Goal: Information Seeking & Learning: Learn about a topic

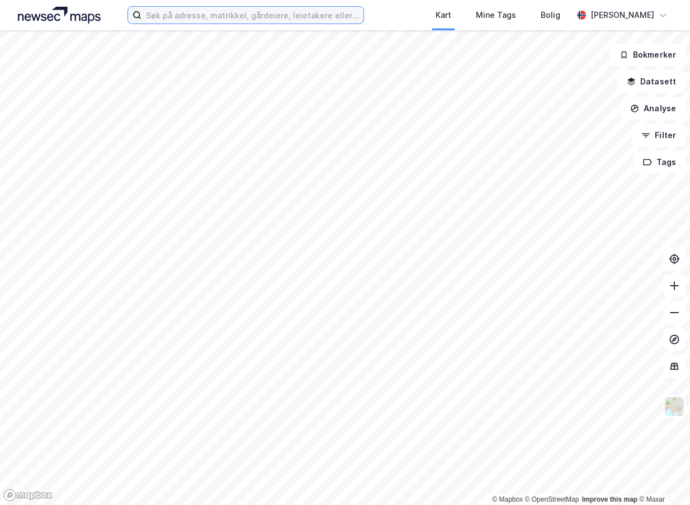
click at [158, 20] on input at bounding box center [253, 15] width 222 height 17
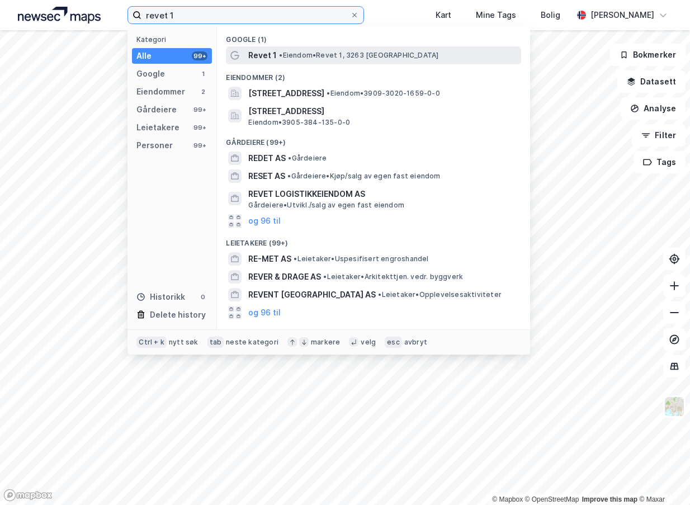
type input "revet 1"
click at [307, 57] on span "• Eiendom • [STREET_ADDRESS]" at bounding box center [358, 55] width 159 height 9
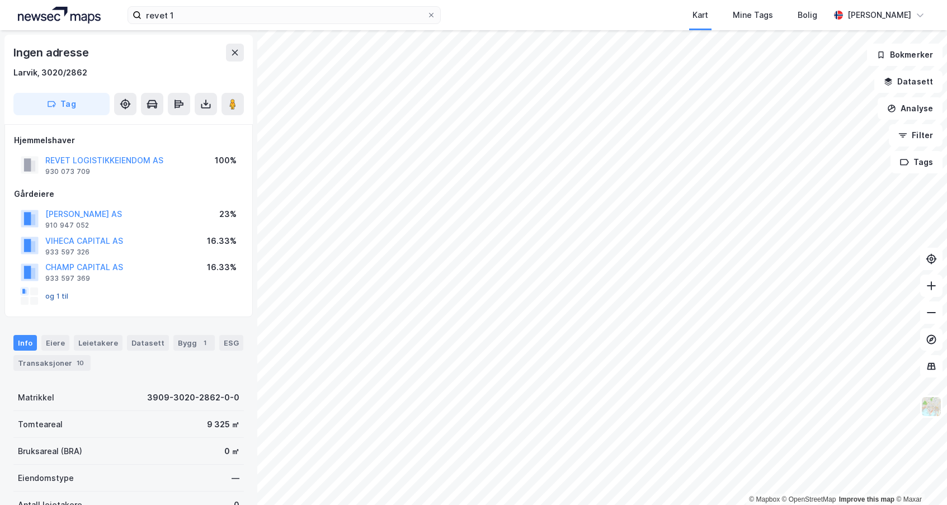
click at [0, 0] on button "og 1 til" at bounding box center [0, 0] width 0 height 0
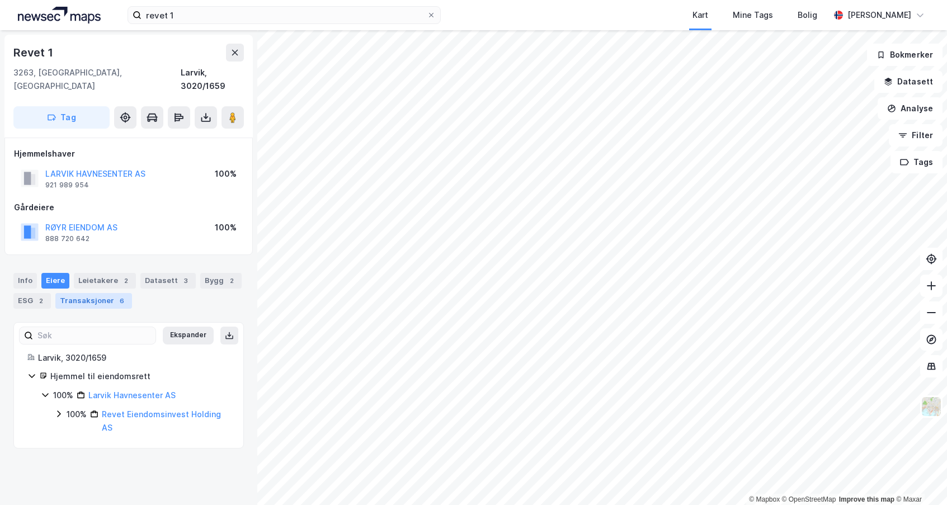
click at [101, 293] on div "Transaksjoner 6" at bounding box center [93, 301] width 77 height 16
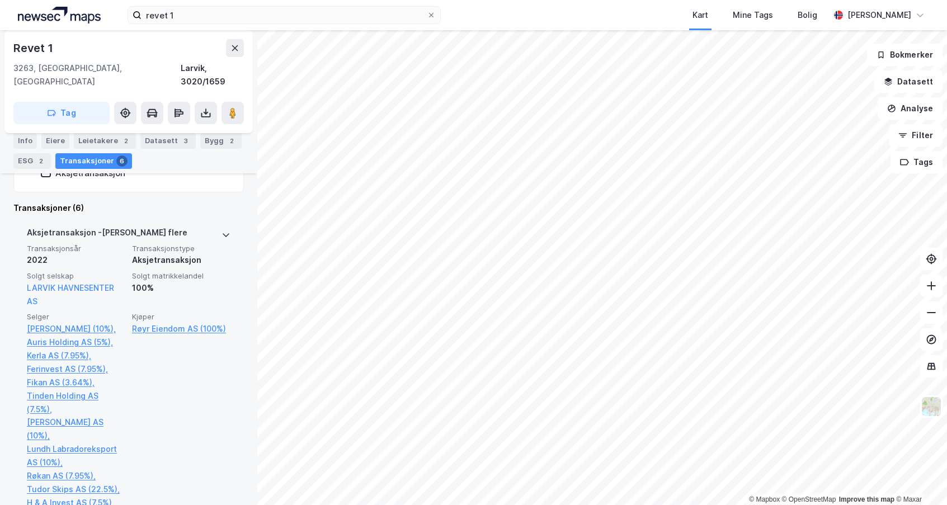
scroll to position [355, 0]
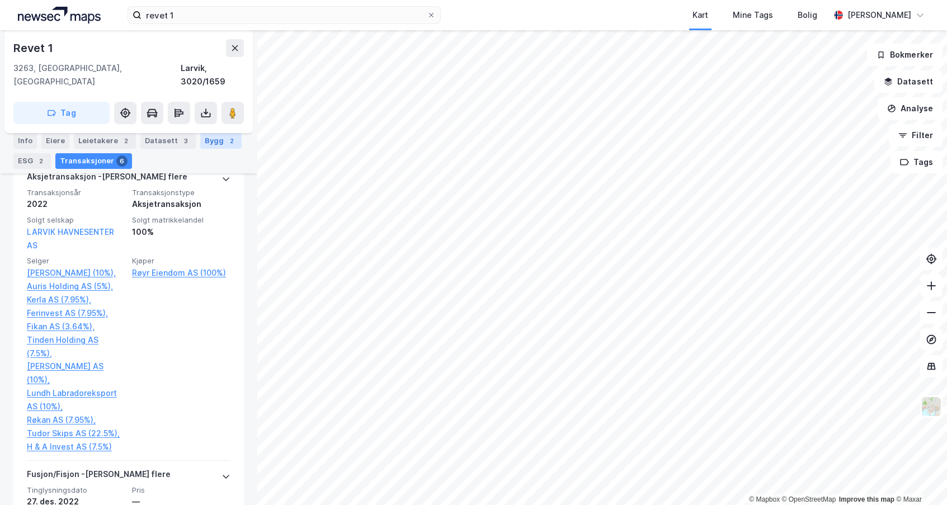
click at [204, 145] on div "Bygg 2" at bounding box center [220, 141] width 41 height 16
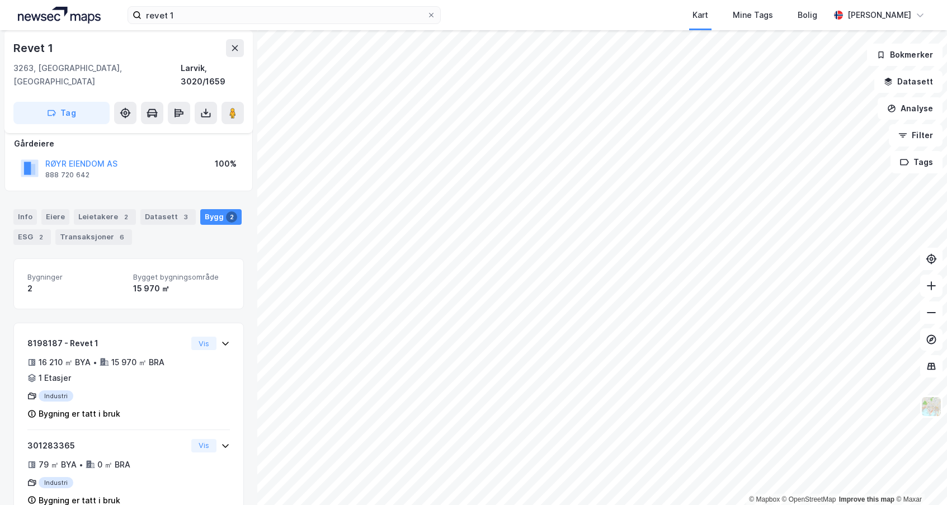
scroll to position [80, 0]
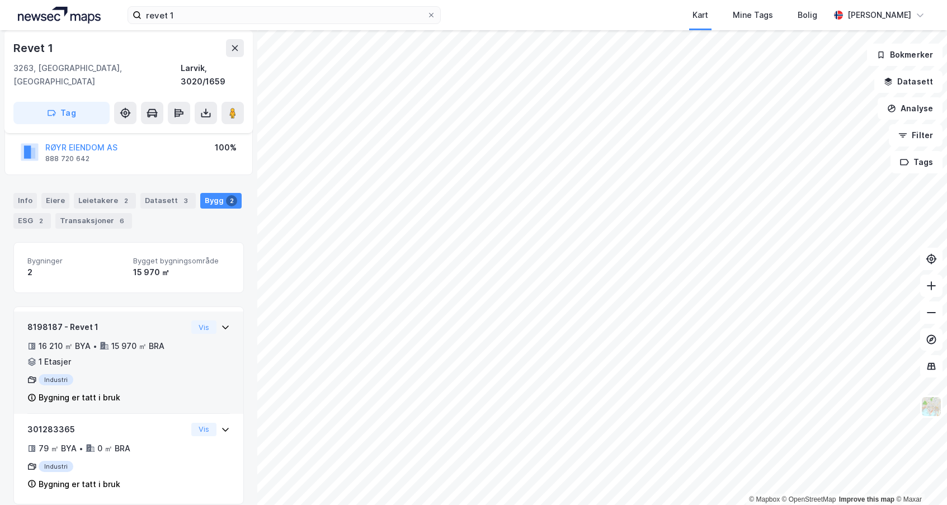
click at [222, 326] on icon at bounding box center [225, 328] width 7 height 4
click at [221, 323] on icon at bounding box center [225, 327] width 9 height 9
click at [161, 193] on div "Datasett 3" at bounding box center [167, 201] width 55 height 16
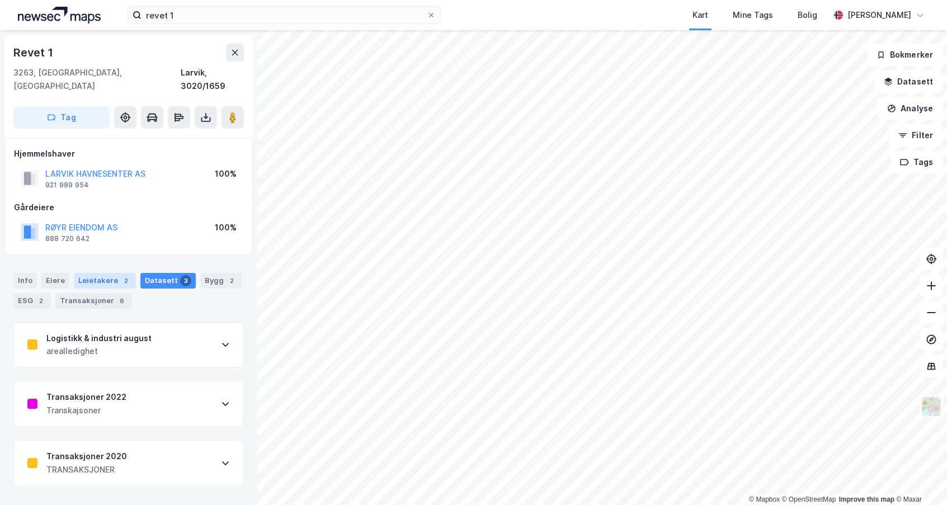
click at [85, 273] on div "Leietakere 2" at bounding box center [105, 281] width 62 height 16
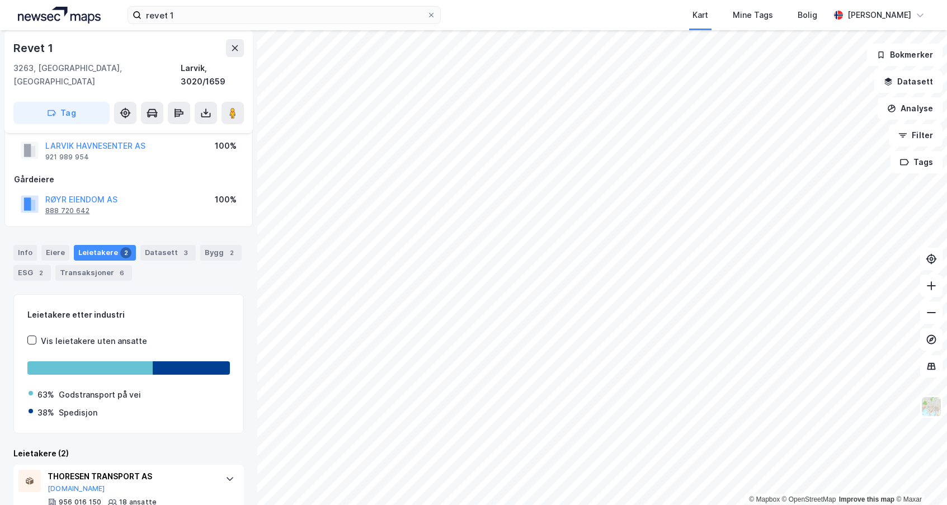
scroll to position [10, 0]
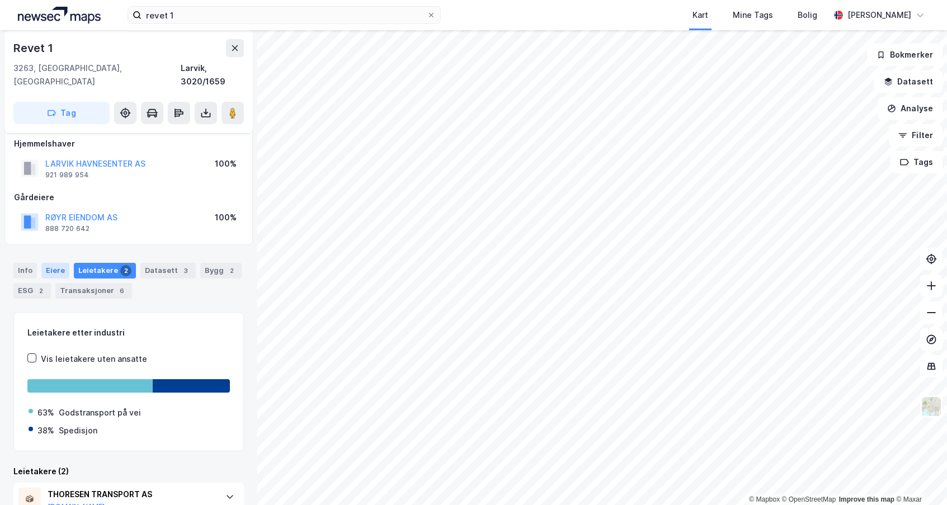
click at [49, 263] on div "Eiere" at bounding box center [55, 271] width 28 height 16
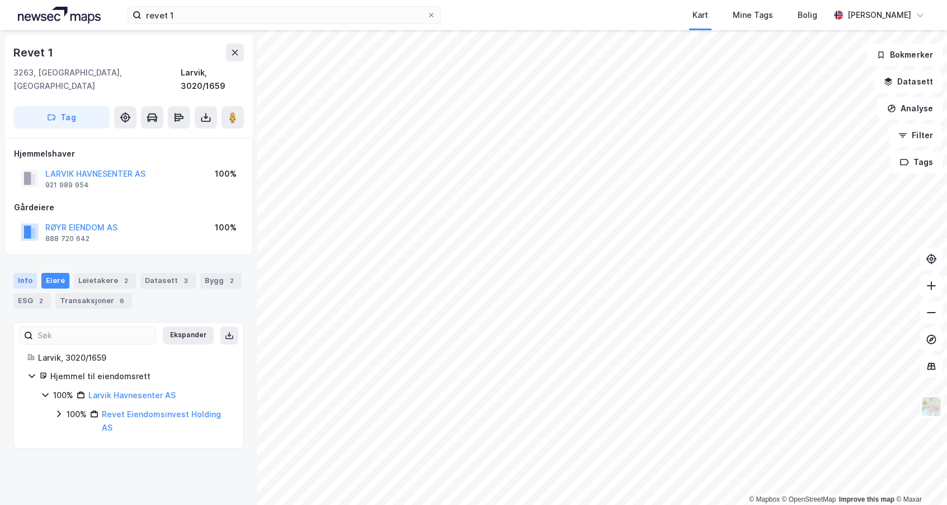
click at [17, 273] on div "Info" at bounding box center [24, 281] width 23 height 16
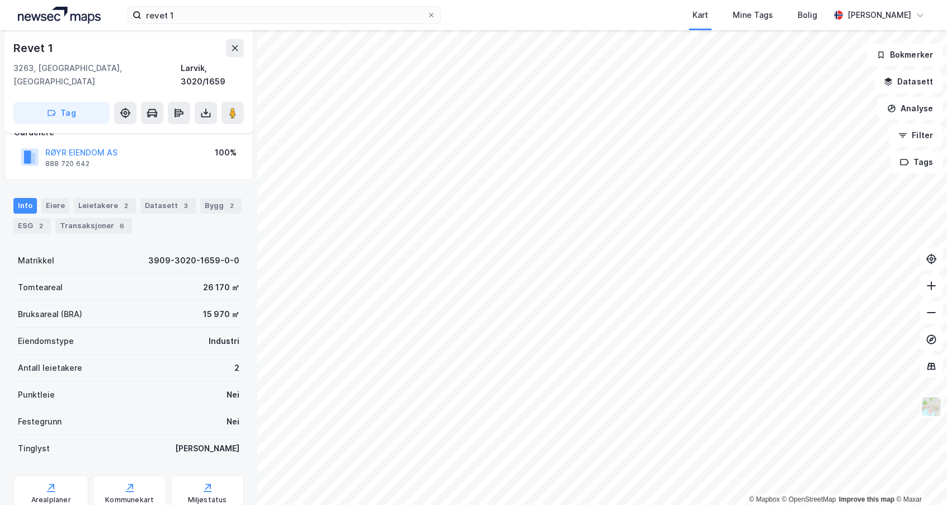
scroll to position [216, 0]
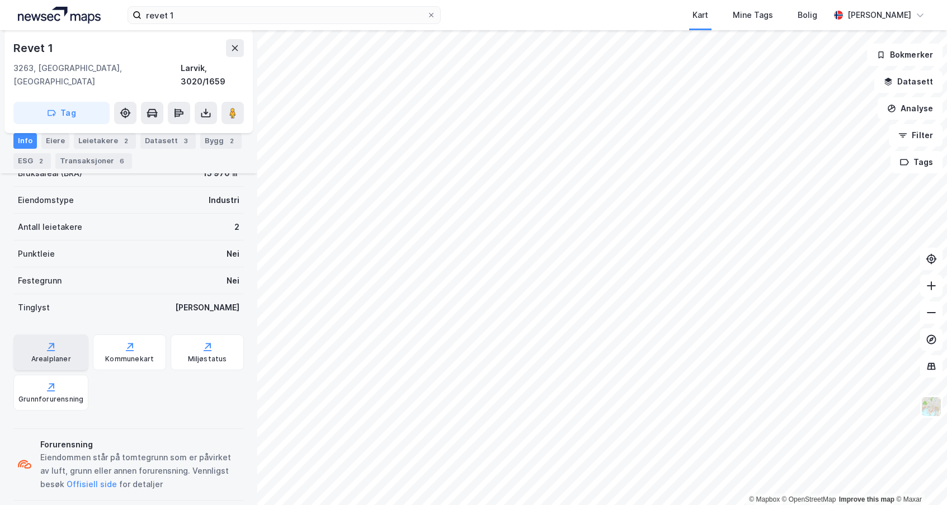
click at [50, 355] on div "Arealplaner" at bounding box center [51, 359] width 40 height 9
click at [51, 141] on div "Eiere" at bounding box center [55, 141] width 28 height 16
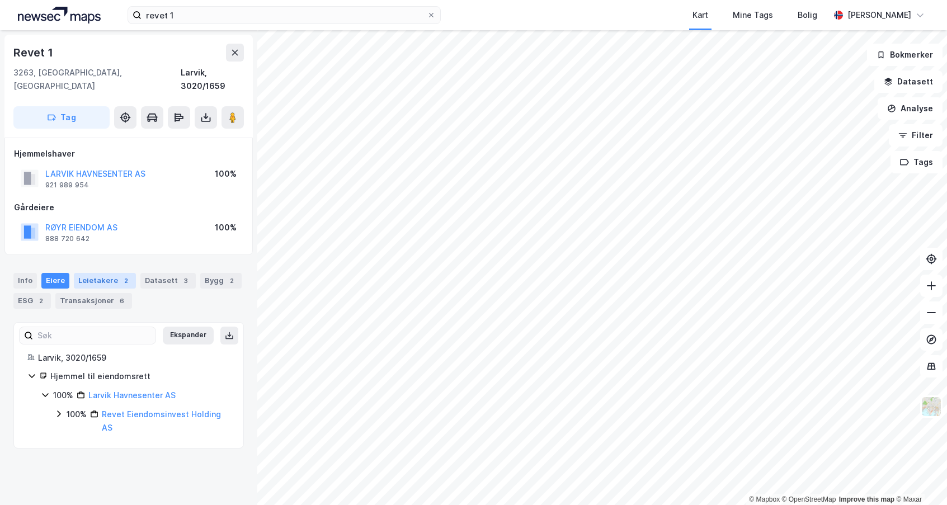
click at [101, 273] on div "Leietakere 2" at bounding box center [105, 281] width 62 height 16
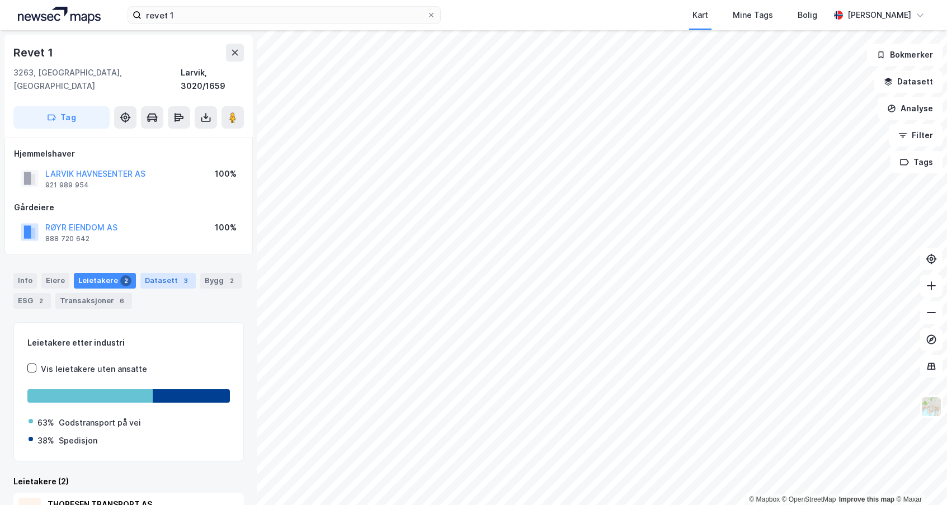
click at [149, 273] on div "Datasett 3" at bounding box center [167, 281] width 55 height 16
